Goal: Information Seeking & Learning: Compare options

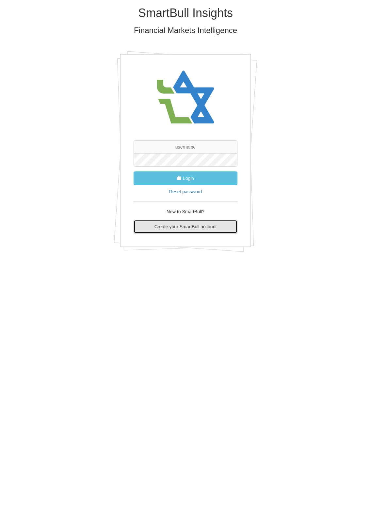
click at [181, 225] on link "Create your SmartBull account" at bounding box center [186, 227] width 104 height 14
